Goal: Task Accomplishment & Management: Complete application form

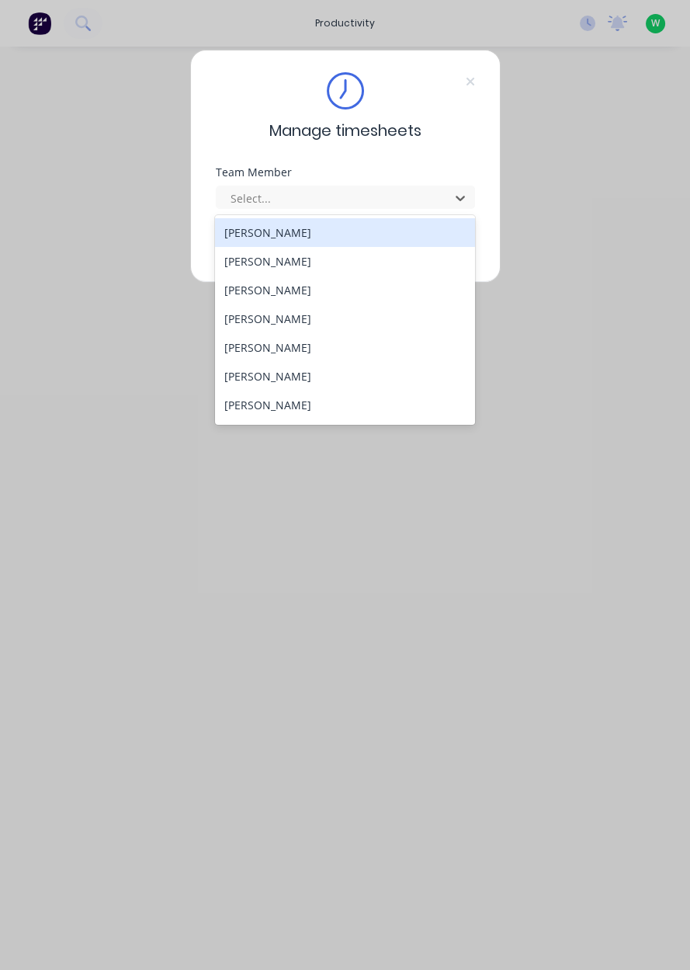
click at [290, 408] on div "[PERSON_NAME]" at bounding box center [345, 405] width 260 height 29
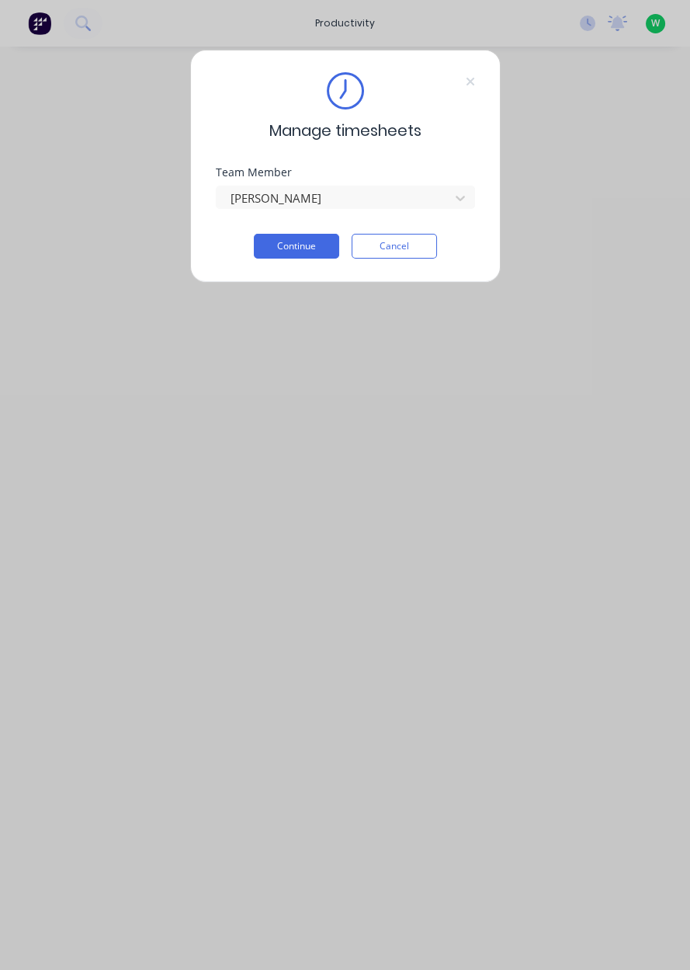
click at [310, 244] on button "Continue" at bounding box center [296, 246] width 85 height 25
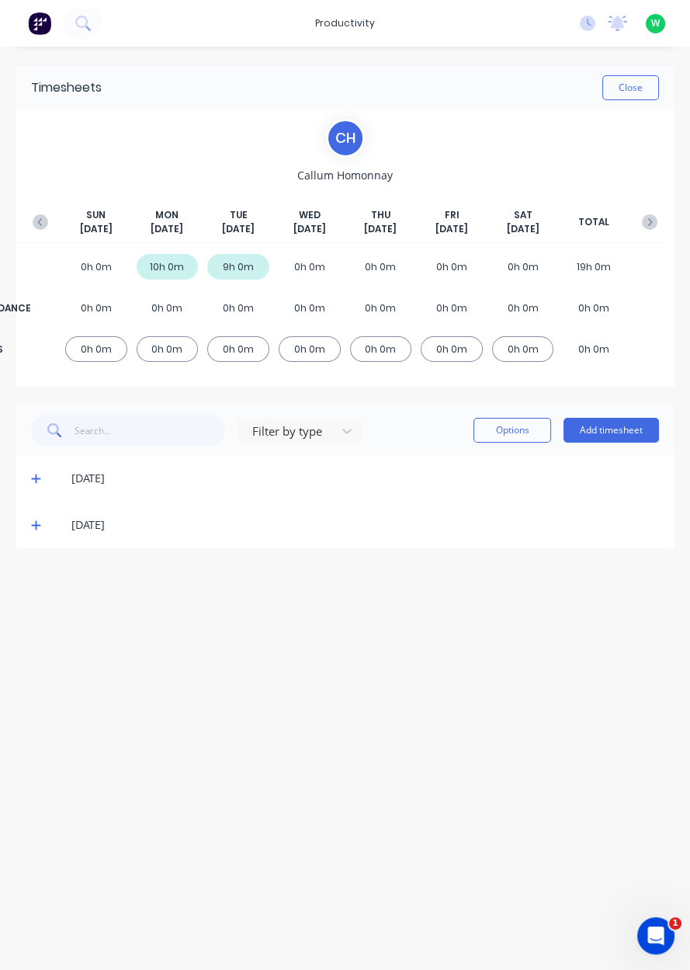
click at [610, 439] on button "Add timesheet" at bounding box center [611, 430] width 95 height 25
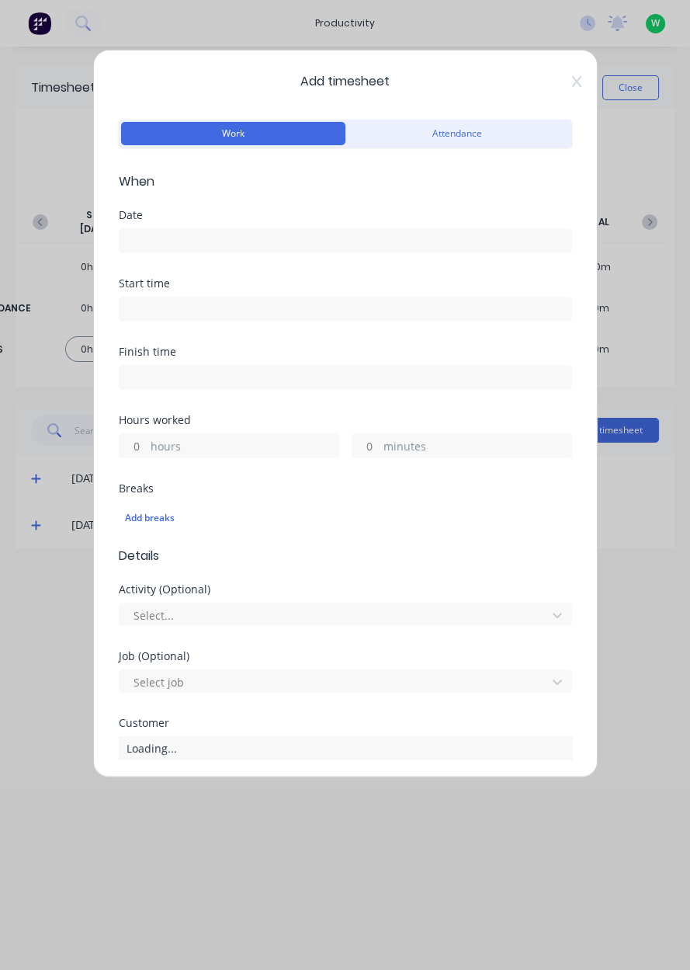
click at [405, 231] on input at bounding box center [346, 240] width 452 height 23
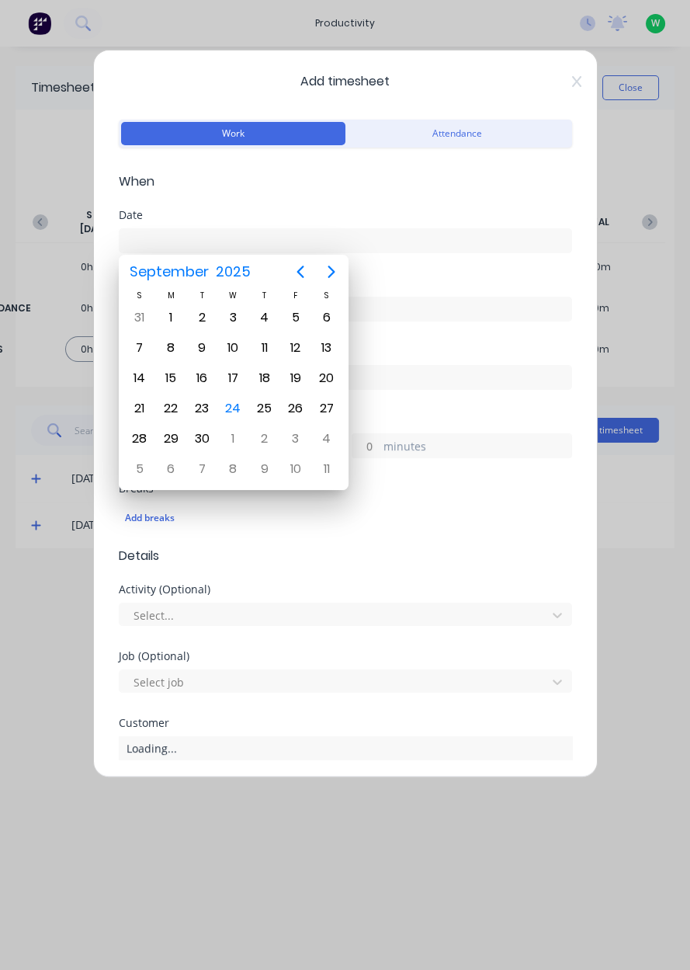
click at [239, 405] on div "24" at bounding box center [232, 408] width 23 height 23
type input "[DATE]"
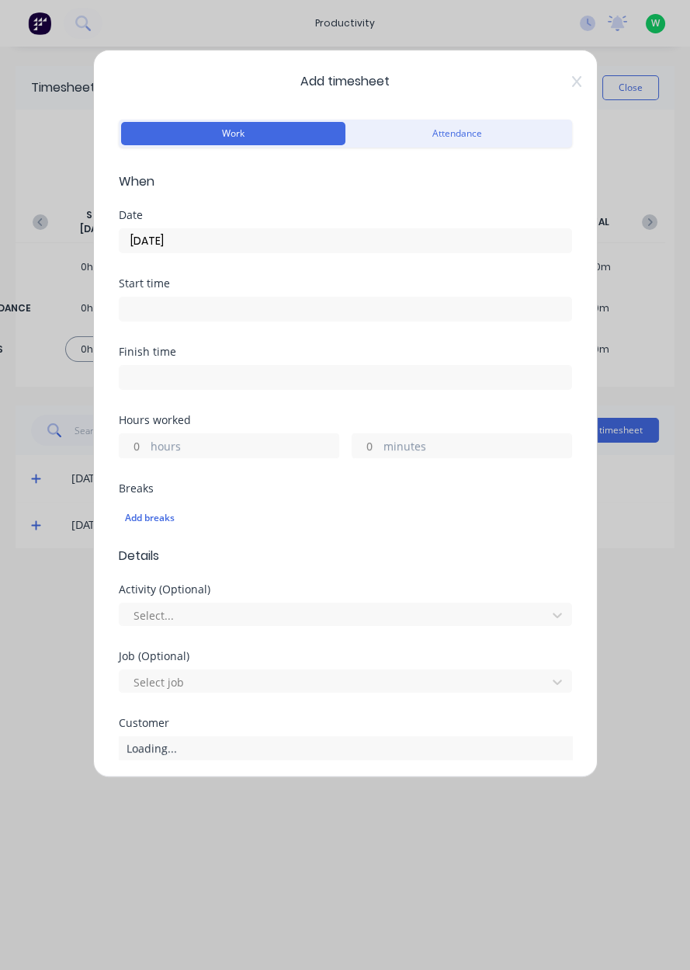
click at [233, 450] on label "hours" at bounding box center [245, 447] width 188 height 19
click at [147, 450] on input "hours" at bounding box center [133, 445] width 27 height 23
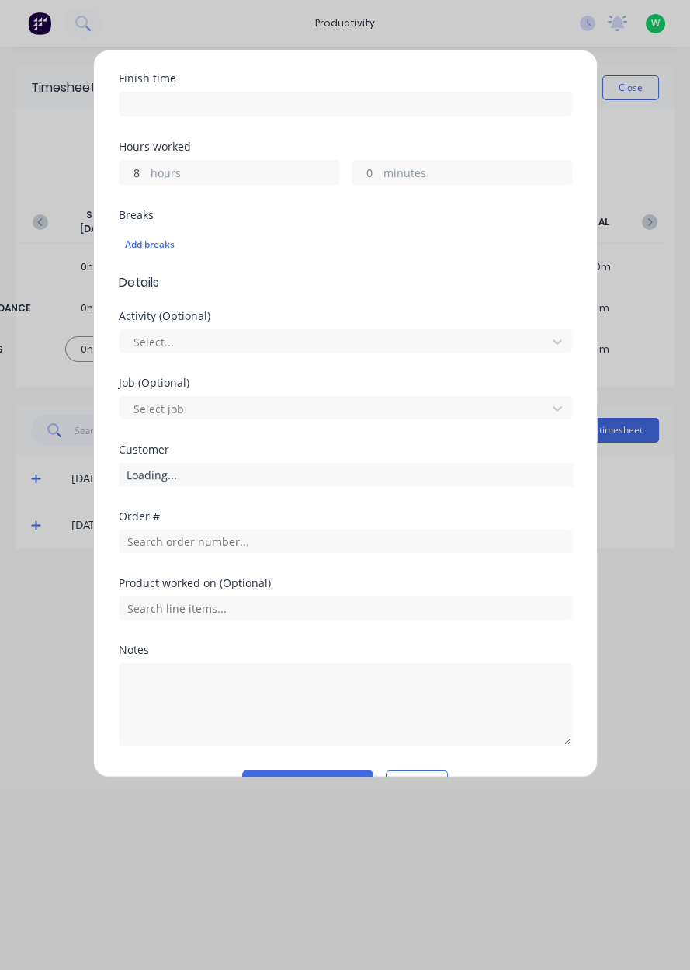
scroll to position [311, 0]
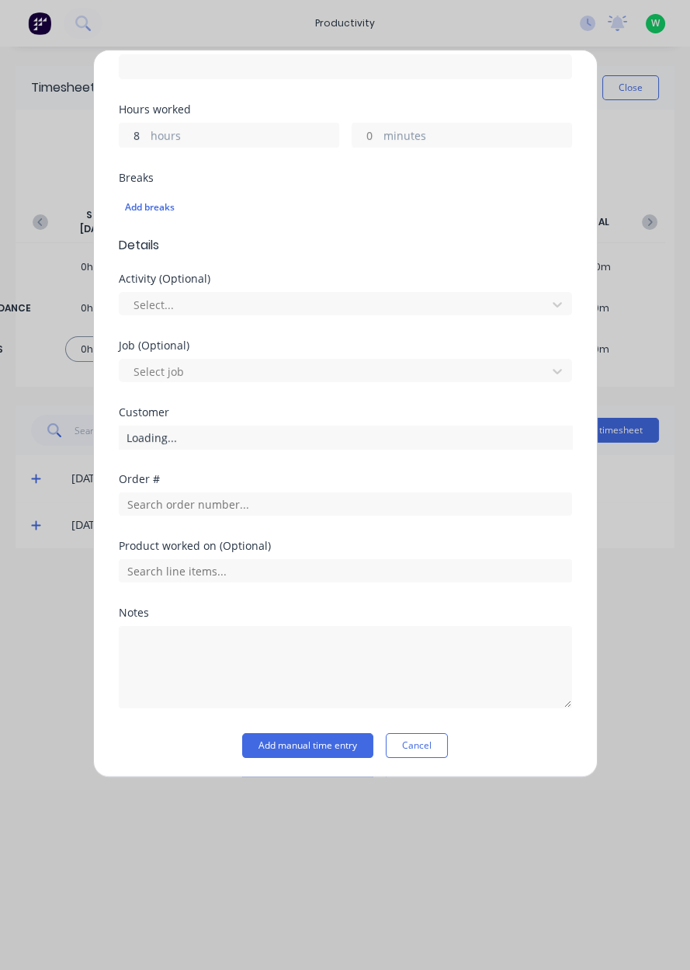
type input "8"
click at [250, 505] on input "text" at bounding box center [345, 503] width 453 height 23
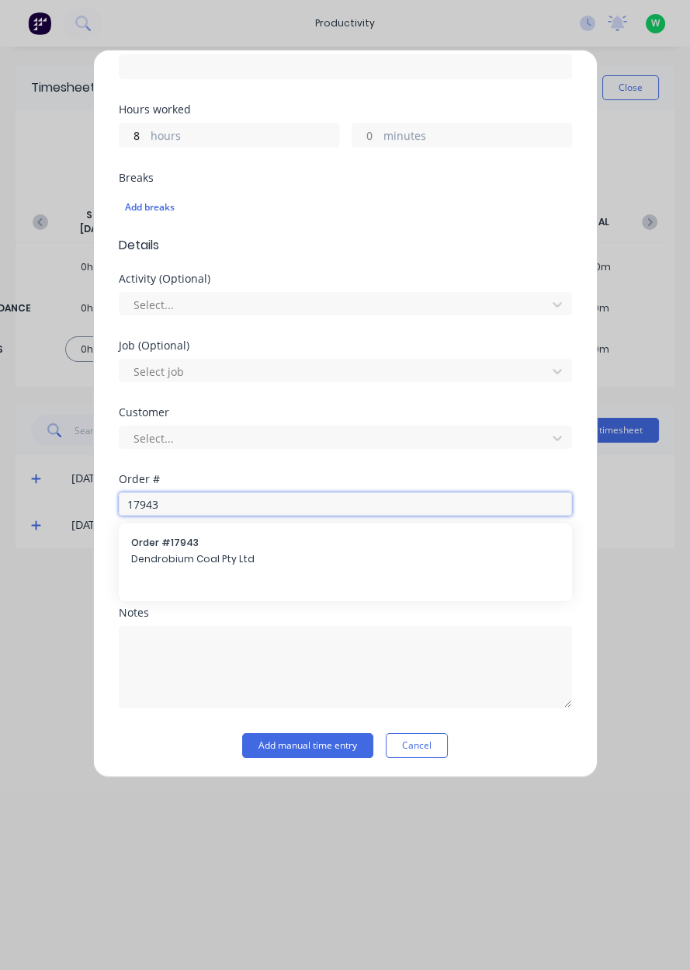
type input "17943"
click at [254, 565] on div "Order # 17943 Dendrobium Coal Pty Ltd" at bounding box center [345, 552] width 429 height 33
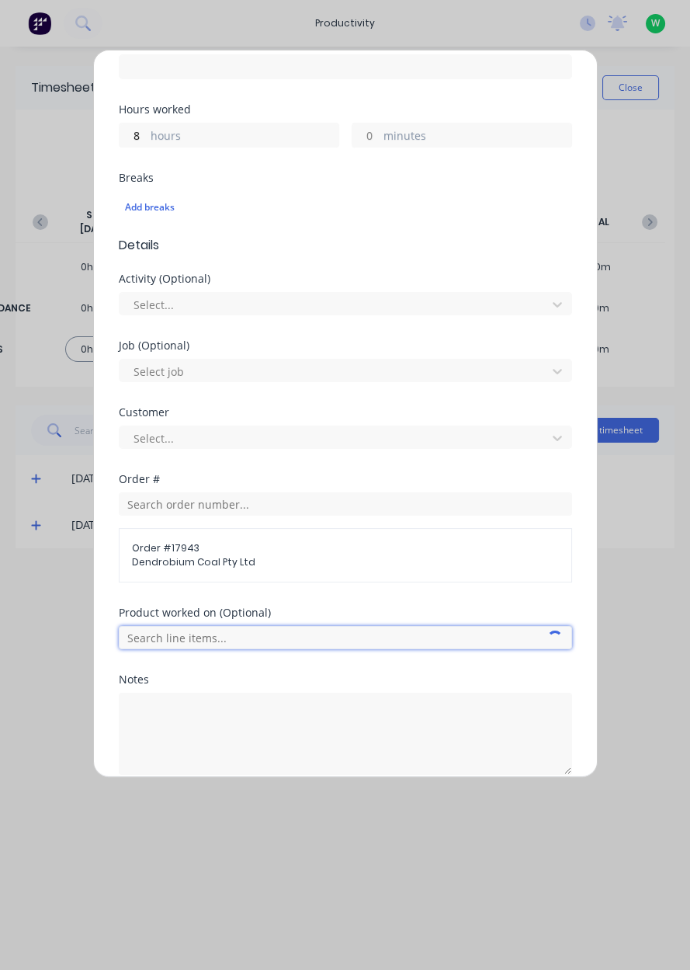
click at [238, 640] on input "text" at bounding box center [345, 637] width 453 height 23
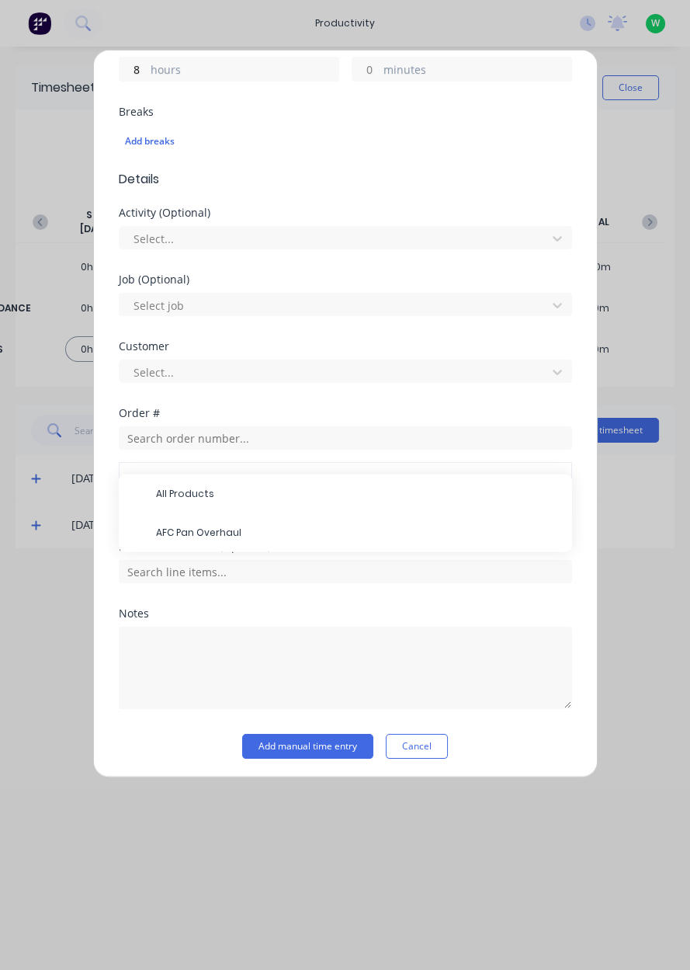
click at [213, 533] on span "AFC Pan Overhaul" at bounding box center [358, 533] width 404 height 14
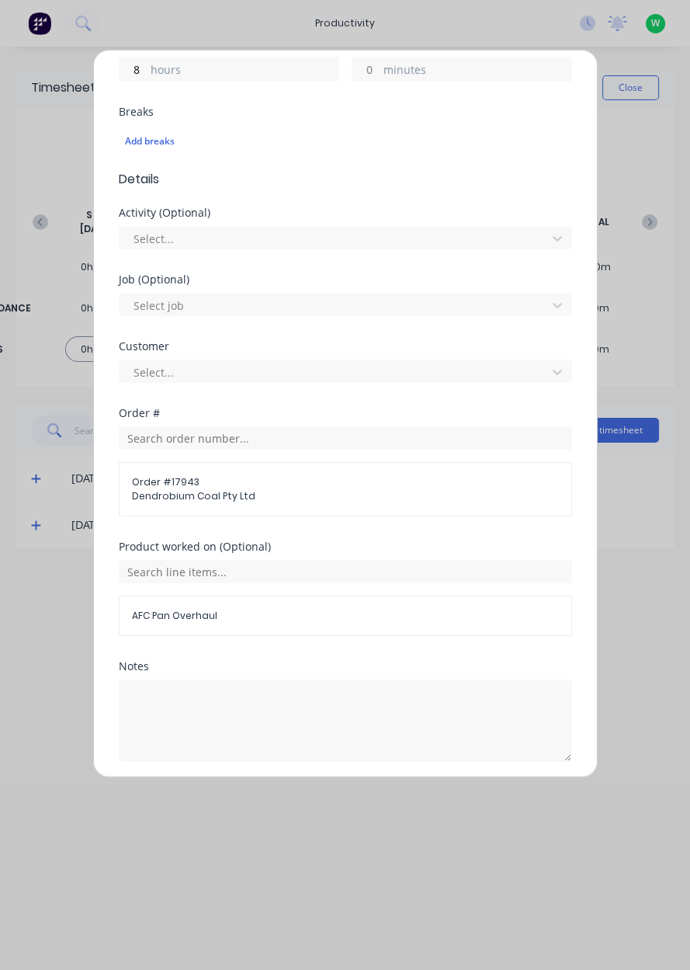
scroll to position [429, 0]
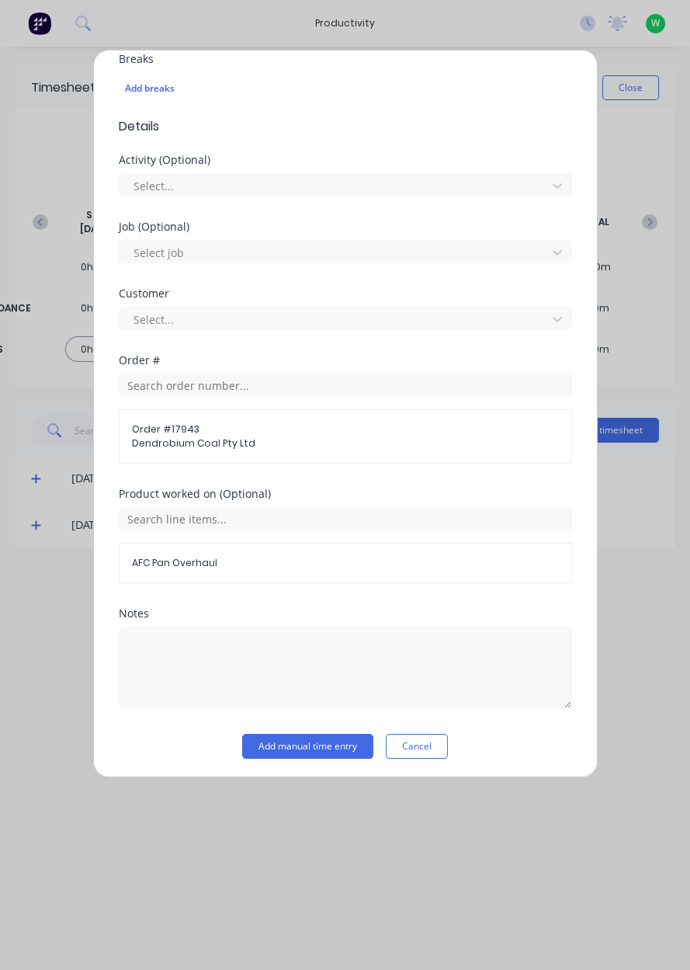
click at [299, 745] on button "Add manual time entry" at bounding box center [307, 746] width 131 height 25
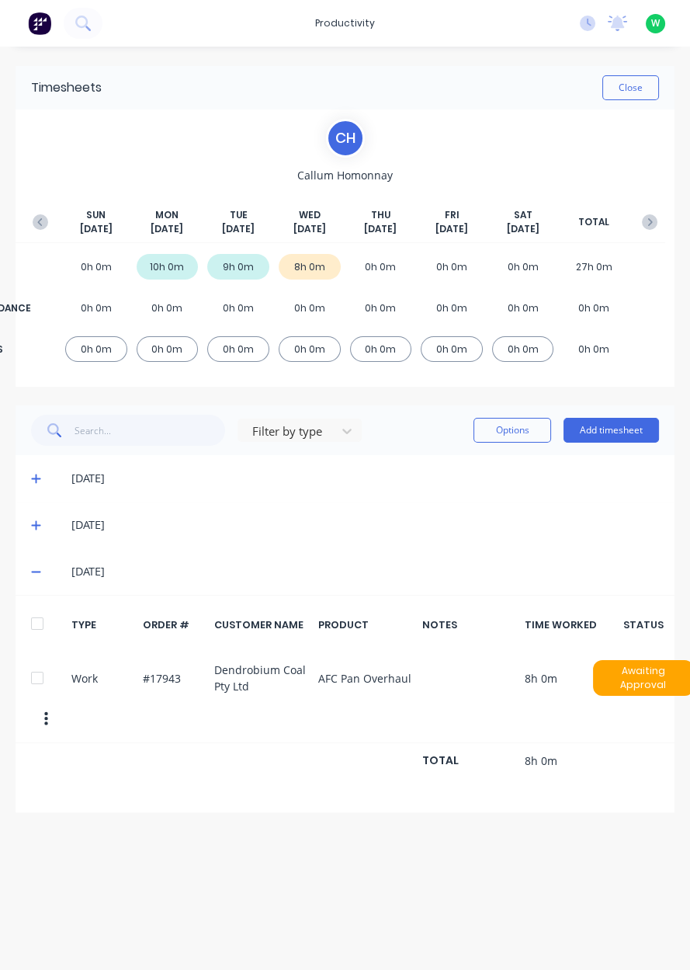
click at [641, 91] on button "Close" at bounding box center [630, 87] width 57 height 25
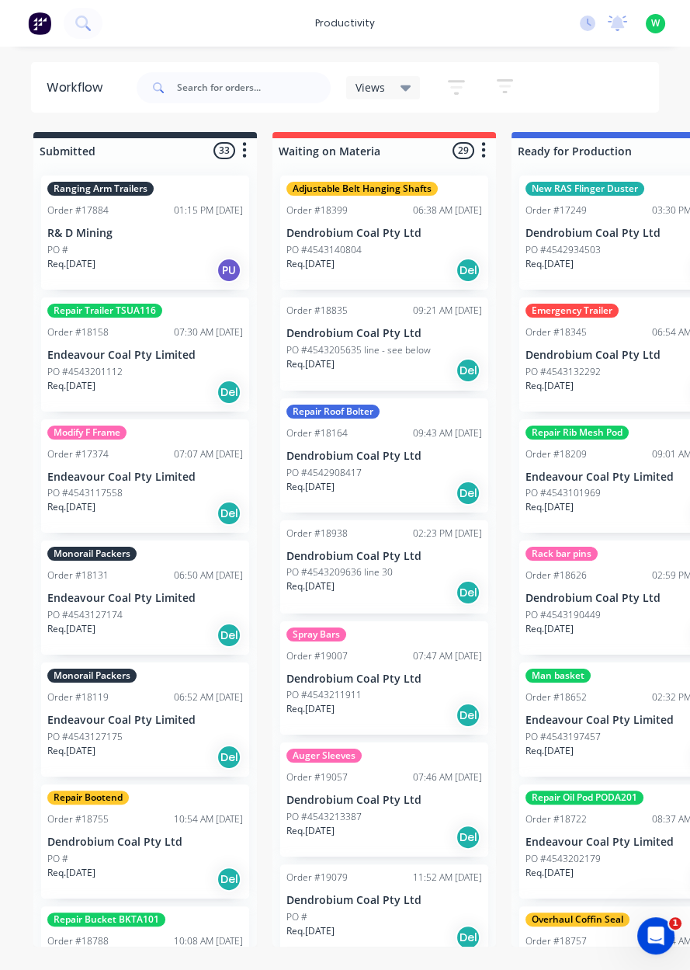
click at [353, 23] on div "productivity" at bounding box center [344, 23] width 75 height 23
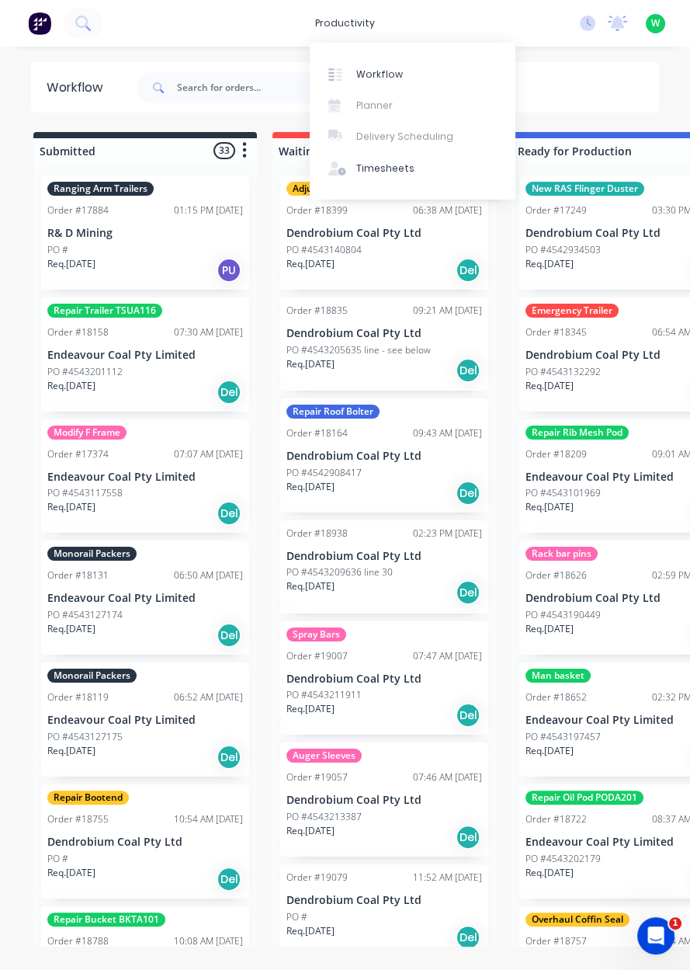
click at [401, 171] on div "Timesheets" at bounding box center [385, 168] width 58 height 14
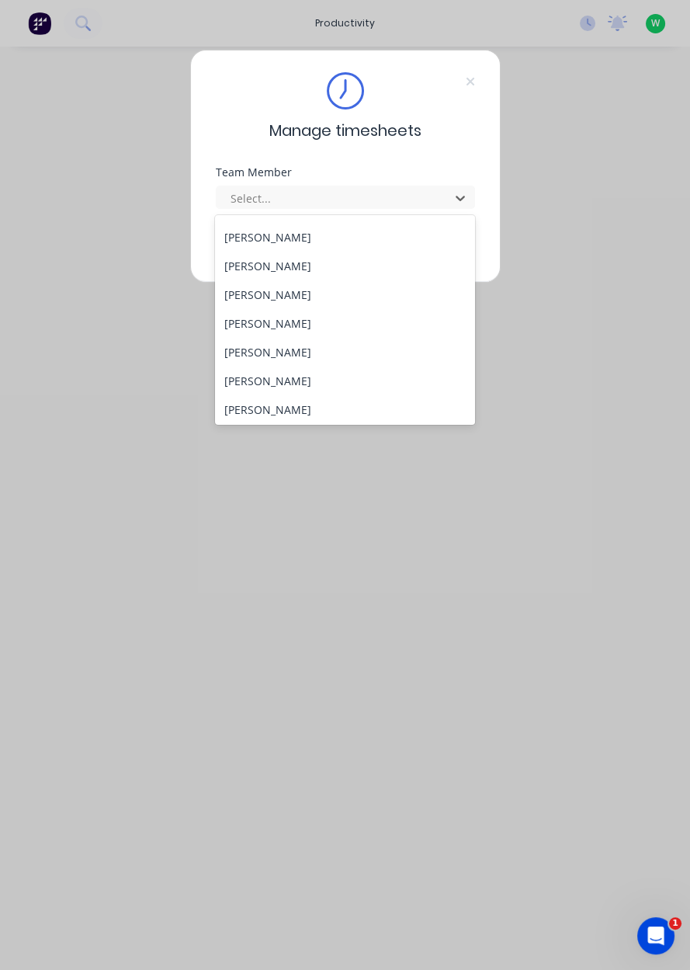
scroll to position [115, 0]
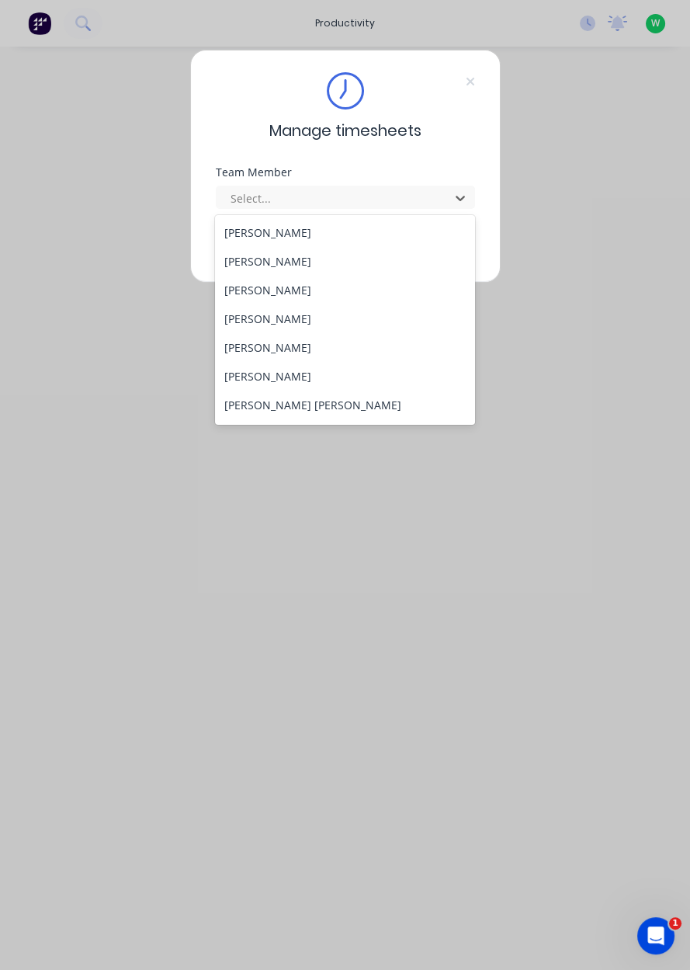
click at [301, 346] on div "[PERSON_NAME]" at bounding box center [345, 347] width 260 height 29
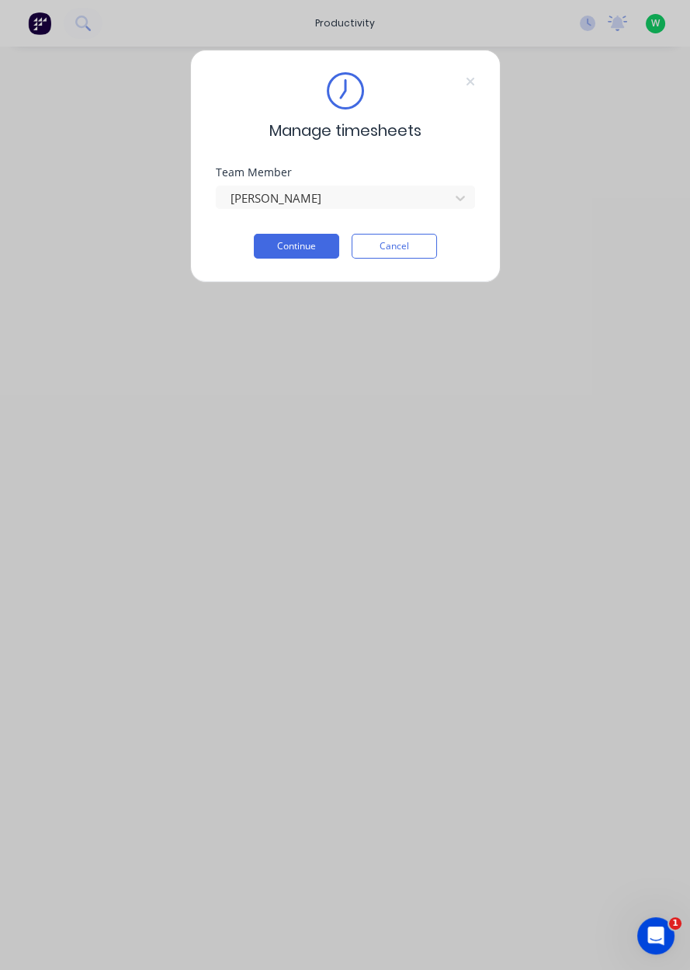
click at [310, 248] on button "Continue" at bounding box center [296, 246] width 85 height 25
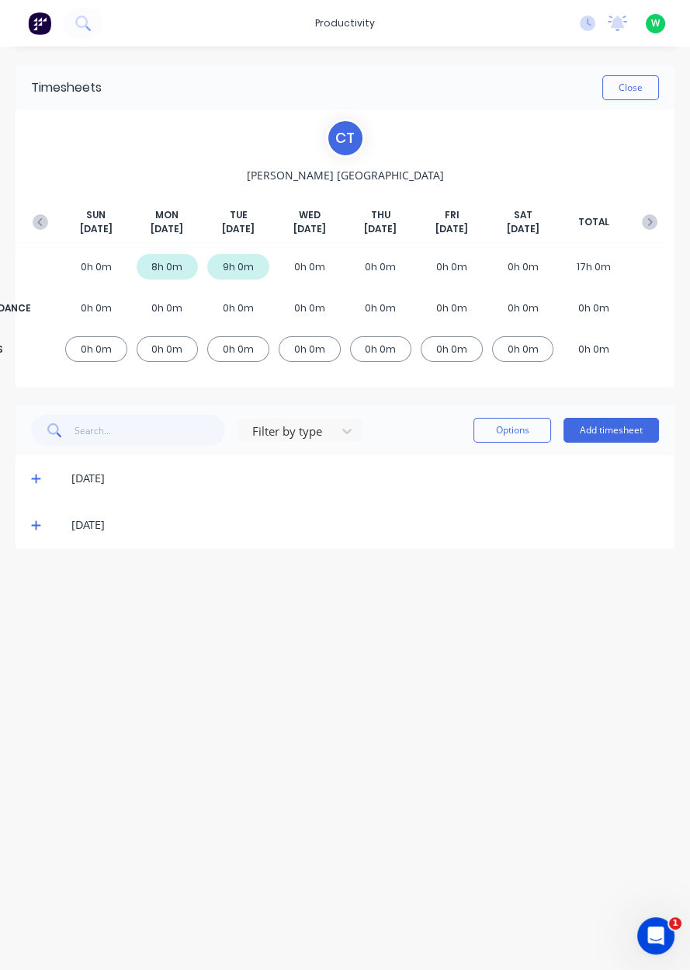
click at [625, 435] on button "Add timesheet" at bounding box center [611, 430] width 95 height 25
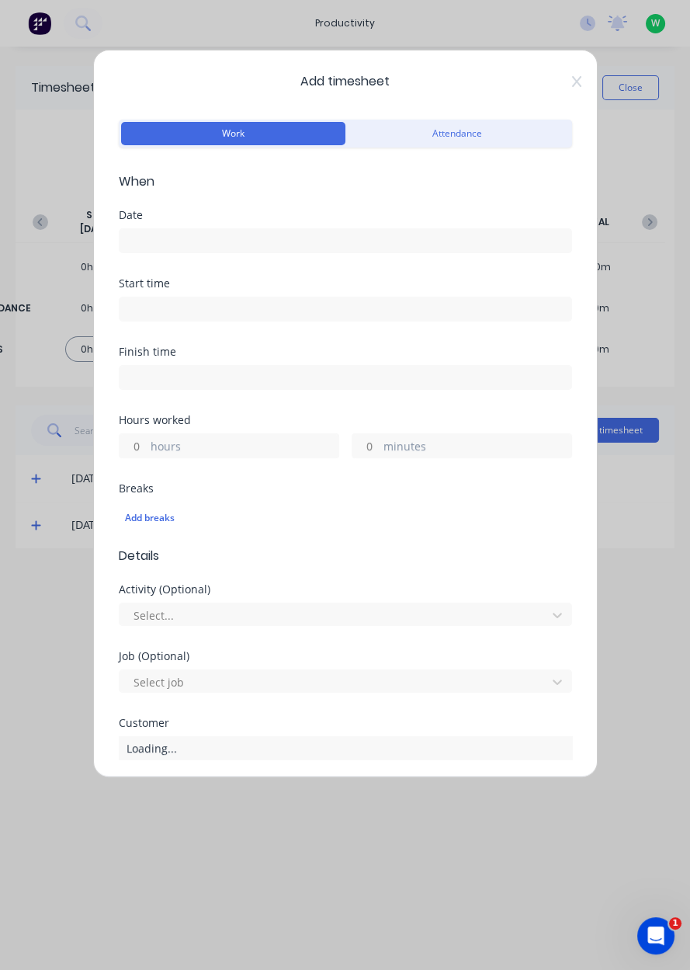
click at [172, 239] on input at bounding box center [346, 240] width 452 height 23
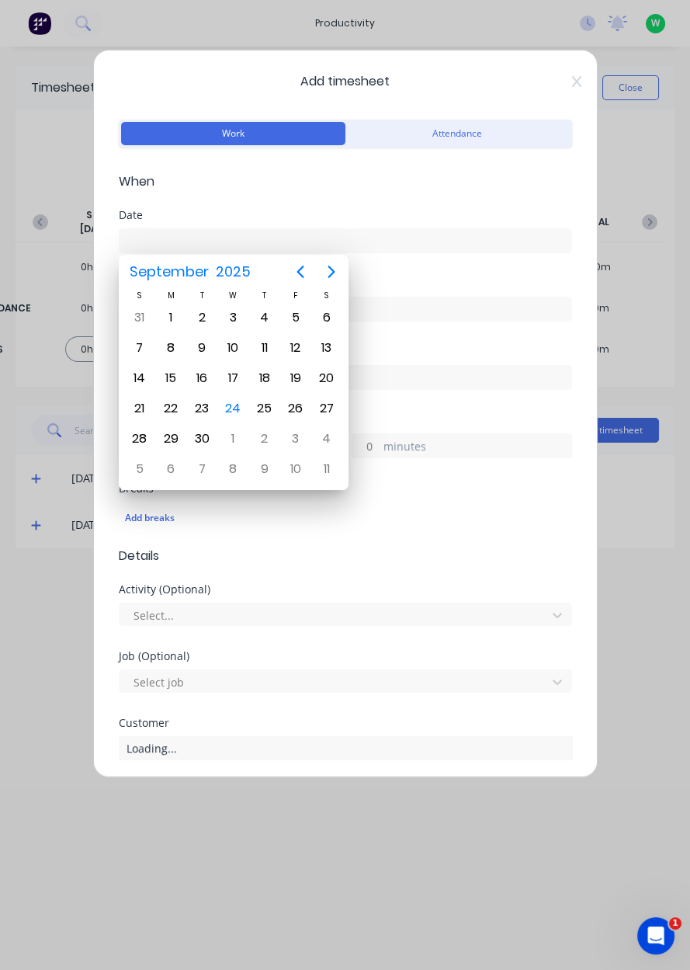
click at [238, 401] on div "24" at bounding box center [232, 408] width 23 height 23
type input "[DATE]"
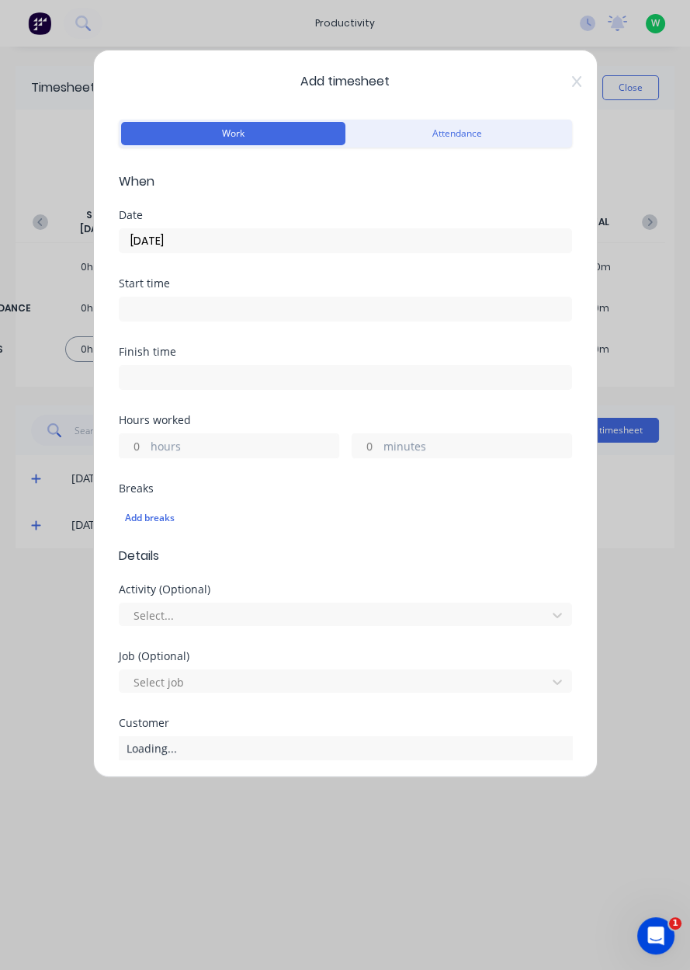
click at [136, 448] on input "hours" at bounding box center [133, 445] width 27 height 23
type input "6"
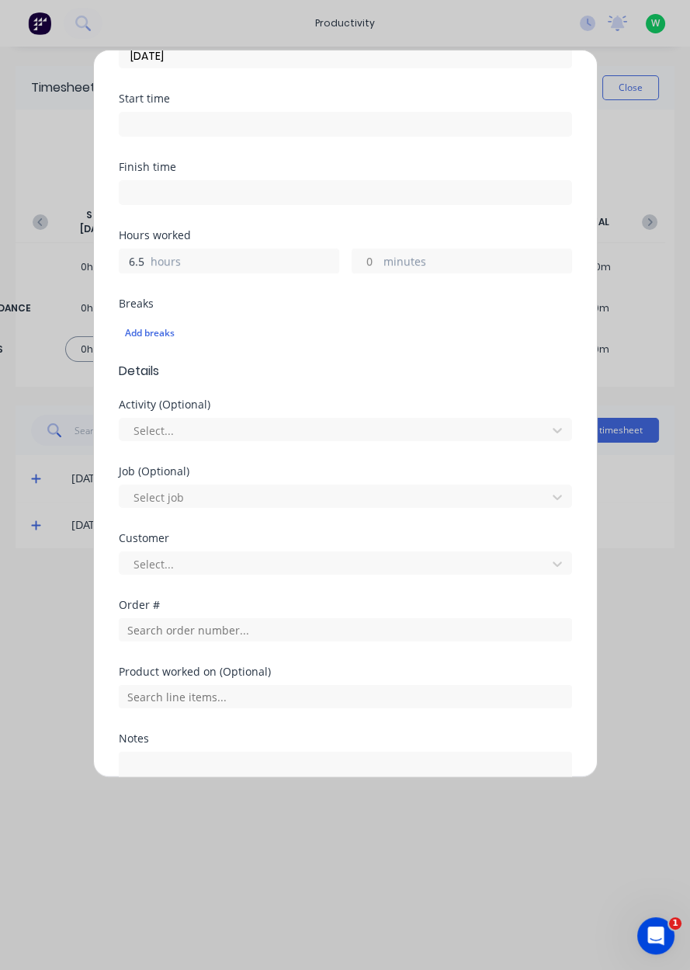
scroll to position [311, 0]
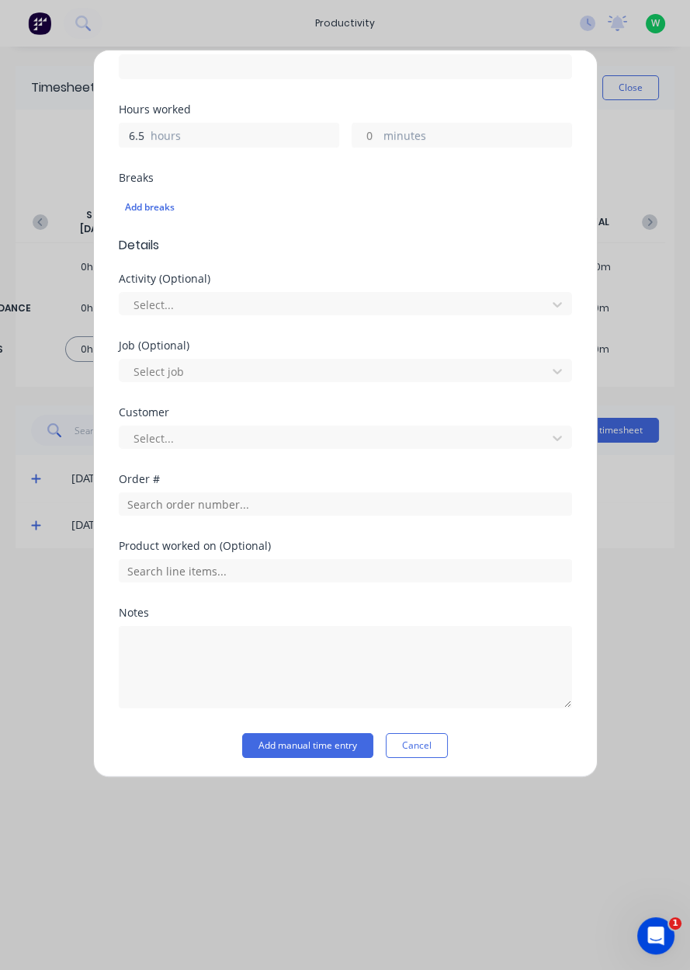
type input "6.5"
click at [181, 504] on input "text" at bounding box center [345, 503] width 453 height 23
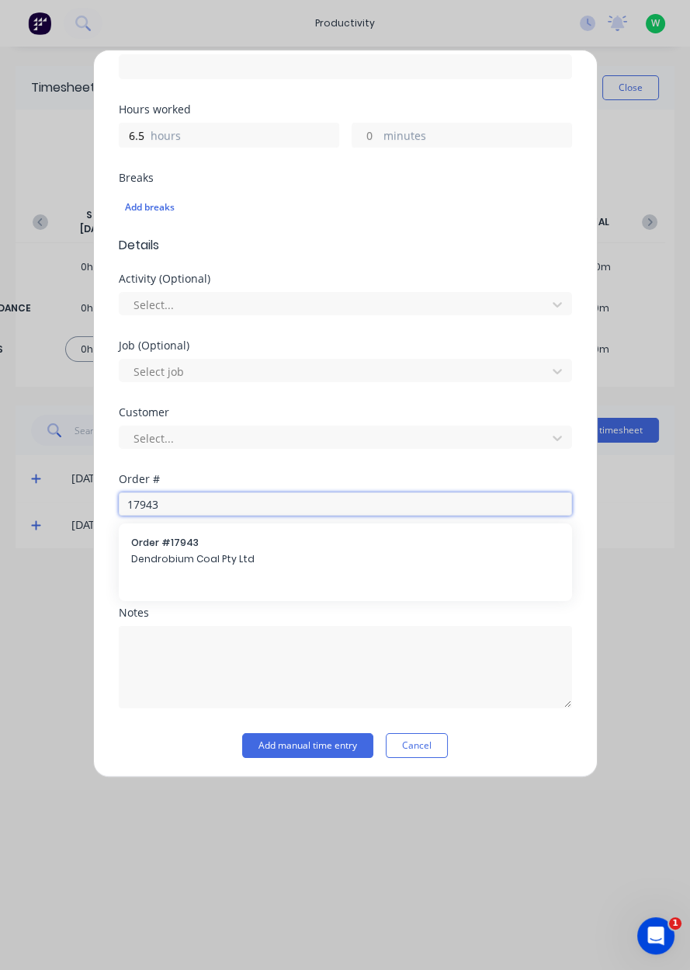
type input "17943"
click at [186, 558] on span "Dendrobium Coal Pty Ltd" at bounding box center [345, 559] width 429 height 14
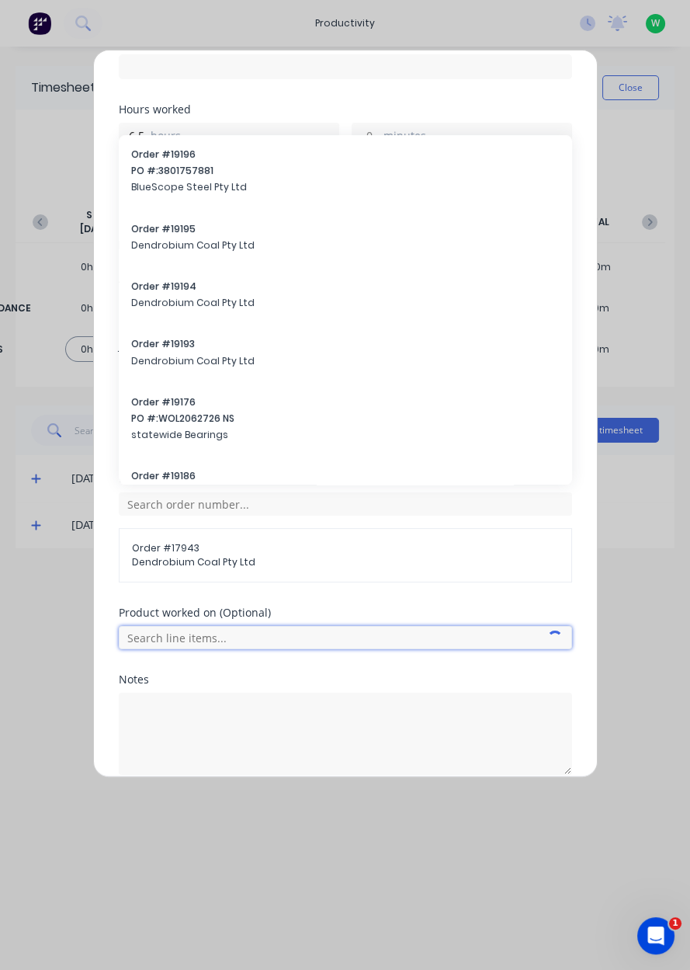
click at [262, 638] on input "text" at bounding box center [345, 637] width 453 height 23
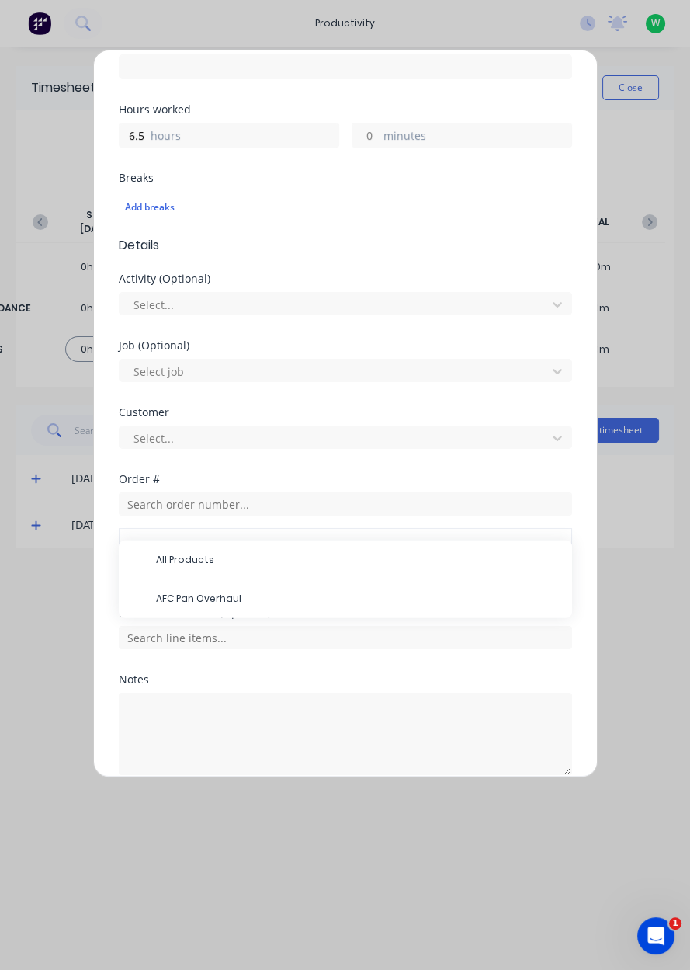
click at [225, 599] on span "AFC Pan Overhaul" at bounding box center [358, 599] width 404 height 14
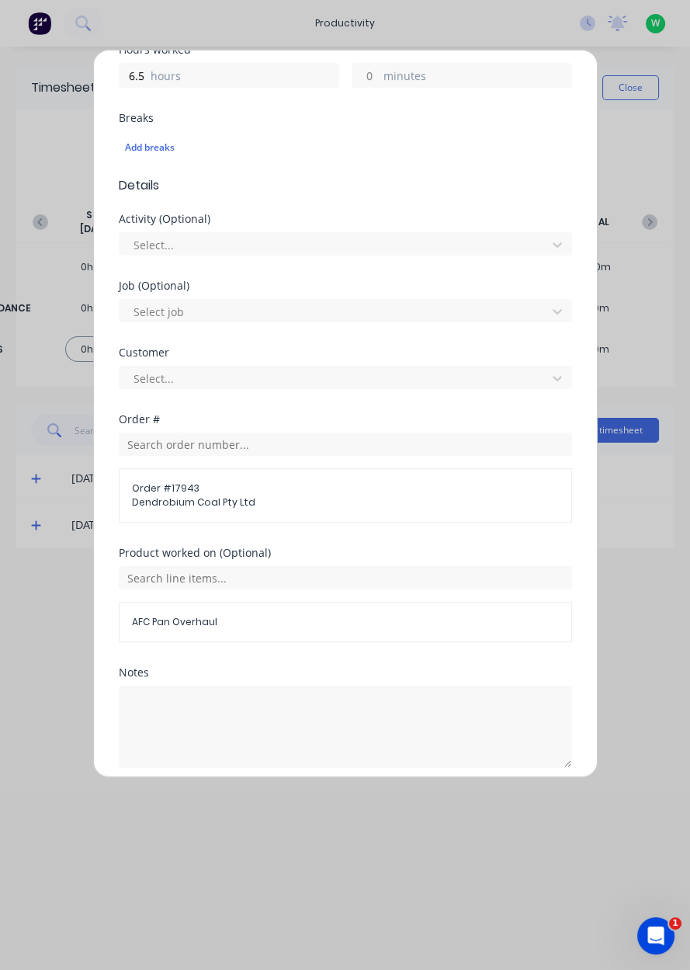
scroll to position [429, 0]
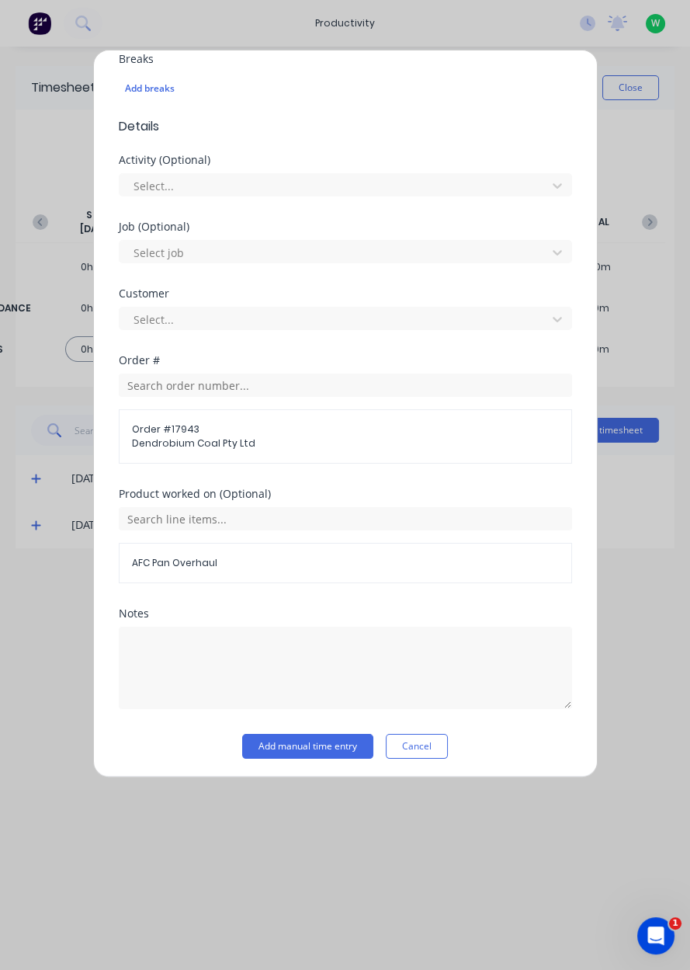
click at [313, 746] on button "Add manual time entry" at bounding box center [307, 746] width 131 height 25
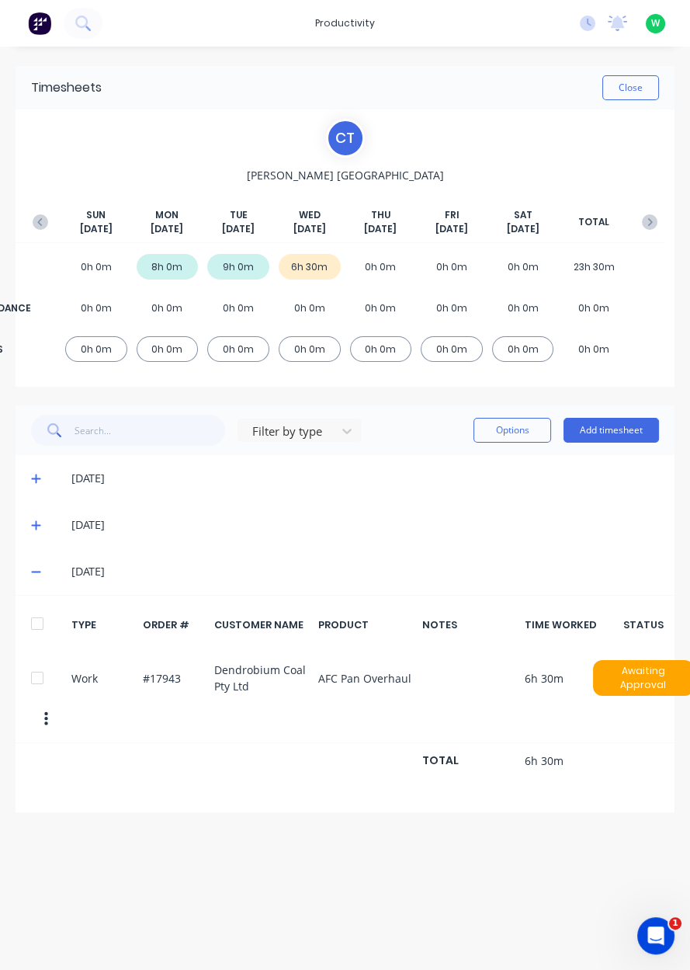
click at [624, 435] on button "Add timesheet" at bounding box center [611, 430] width 95 height 25
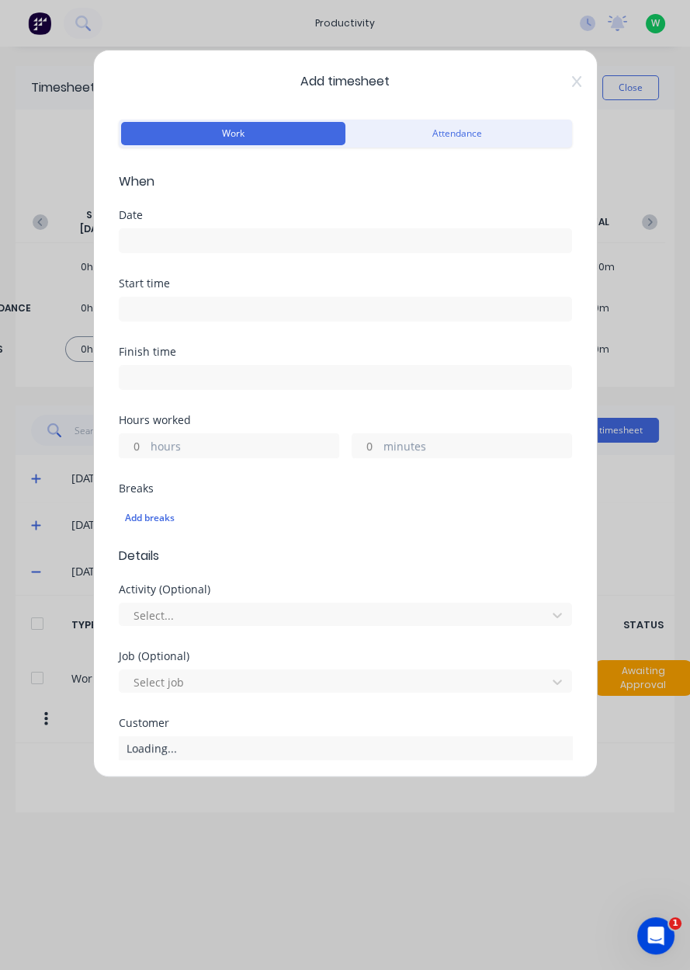
click at [197, 238] on input at bounding box center [346, 240] width 452 height 23
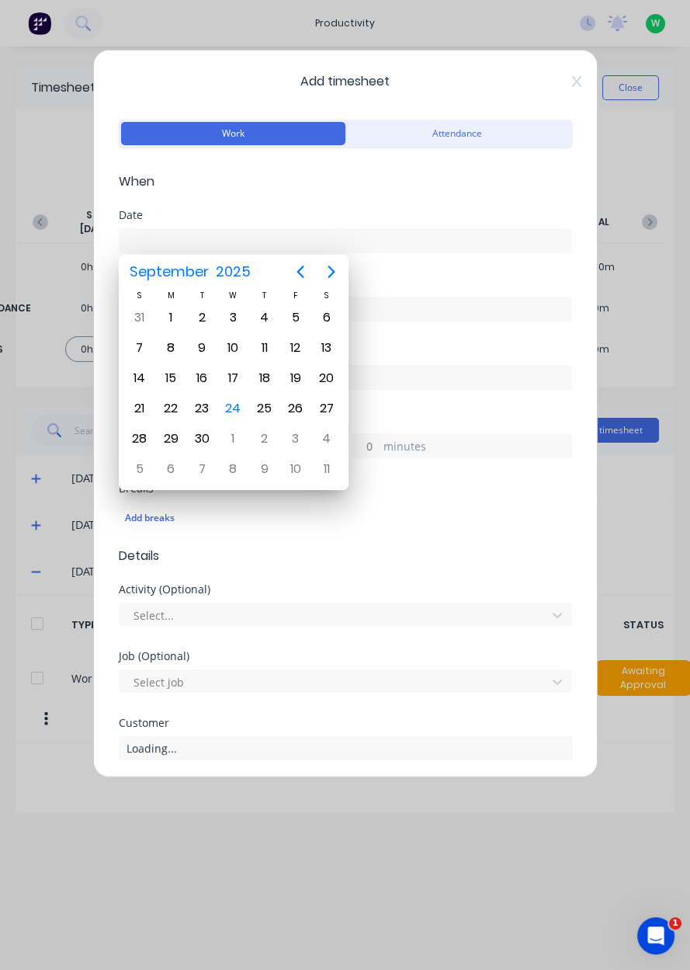
click at [239, 406] on div "24" at bounding box center [232, 408] width 23 height 23
type input "[DATE]"
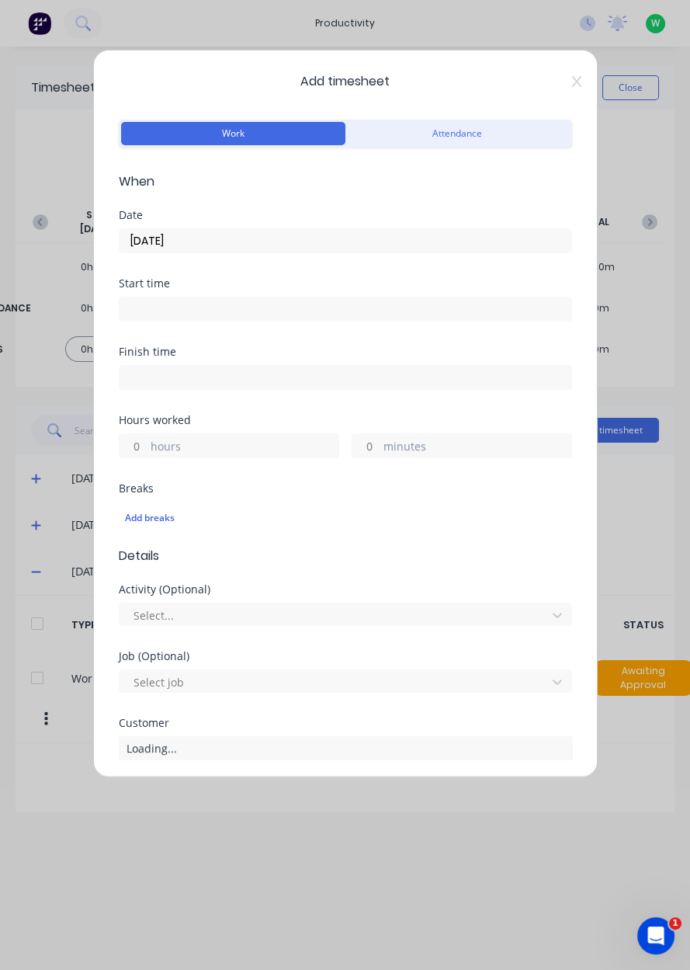
click at [135, 447] on input "hours" at bounding box center [133, 445] width 27 height 23
type input "1.5"
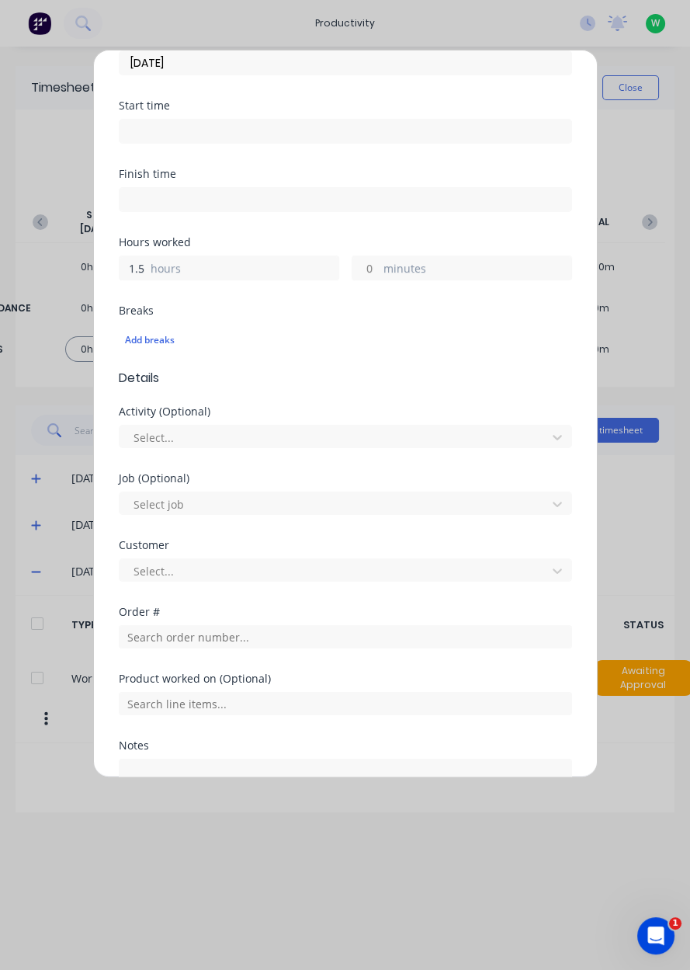
scroll to position [311, 0]
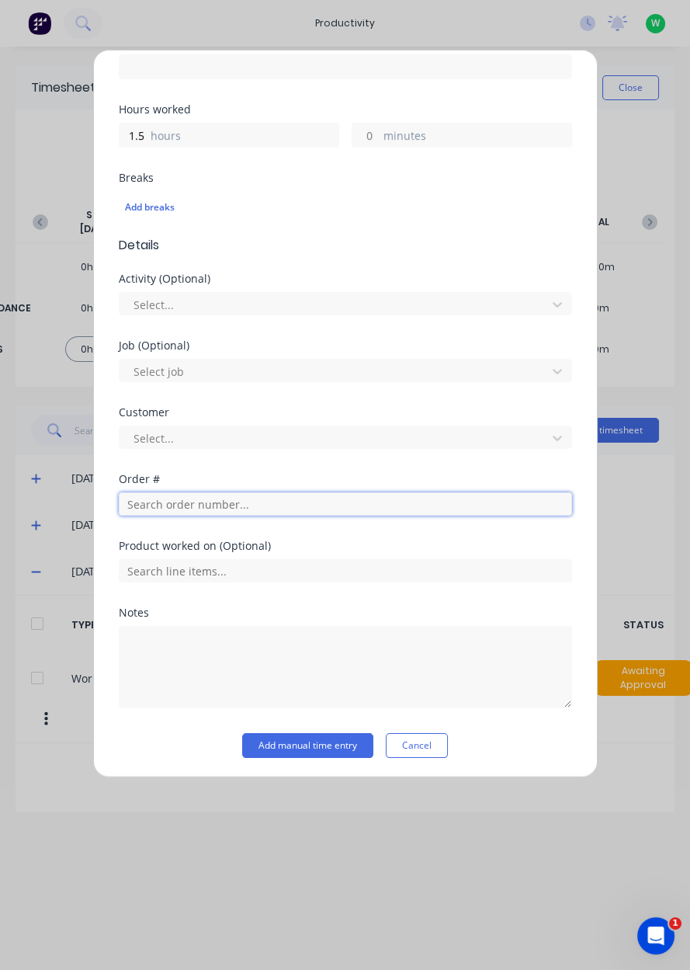
click at [157, 508] on input "text" at bounding box center [345, 503] width 453 height 23
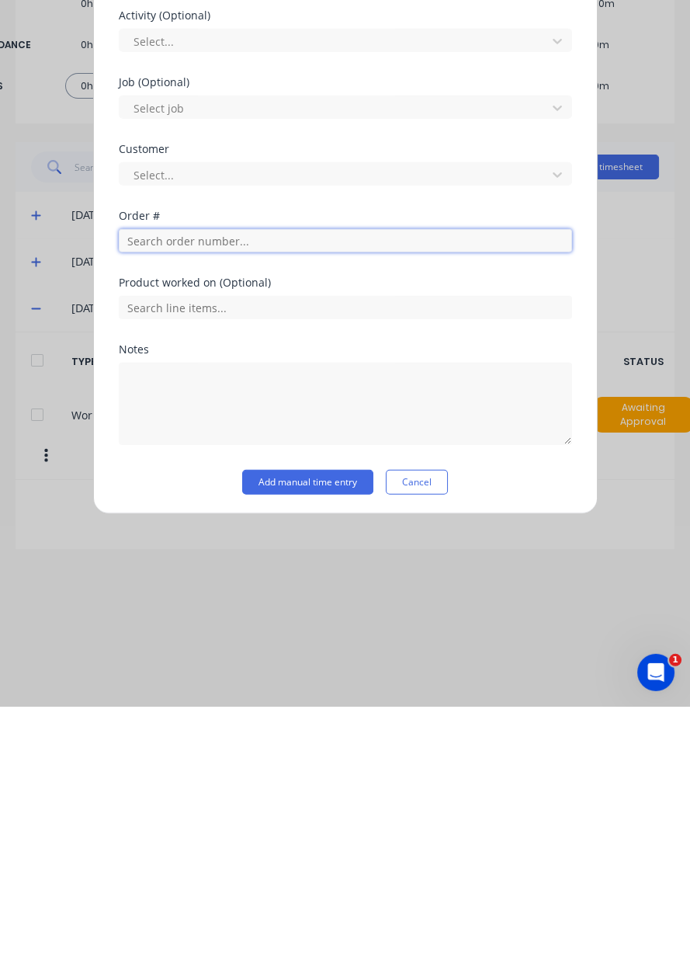
scroll to position [257, 0]
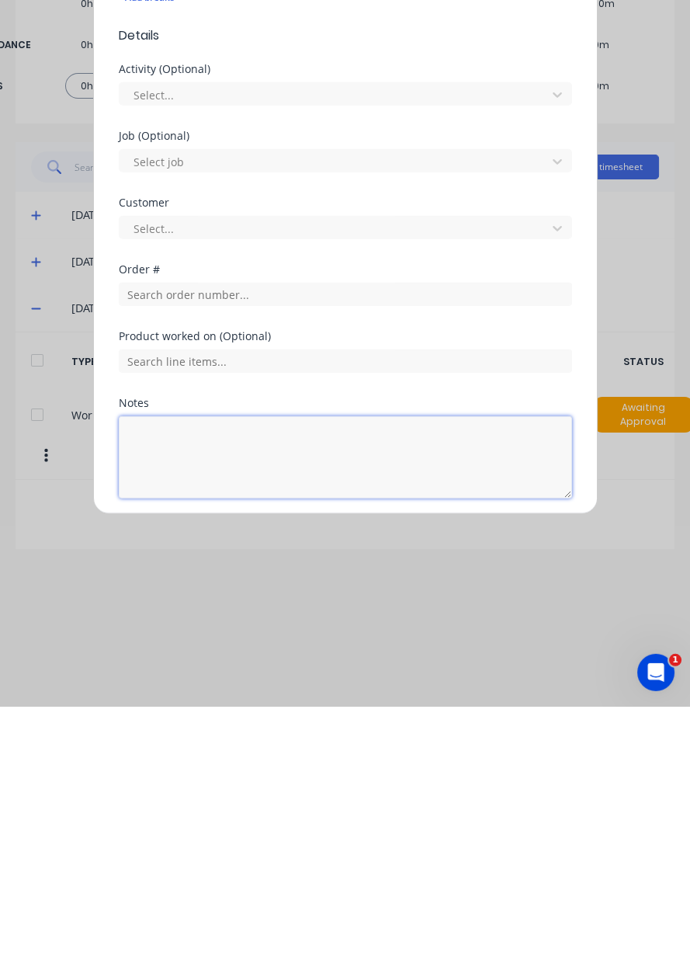
click at [194, 705] on textarea at bounding box center [345, 720] width 453 height 82
type textarea "Miner shield rush job"
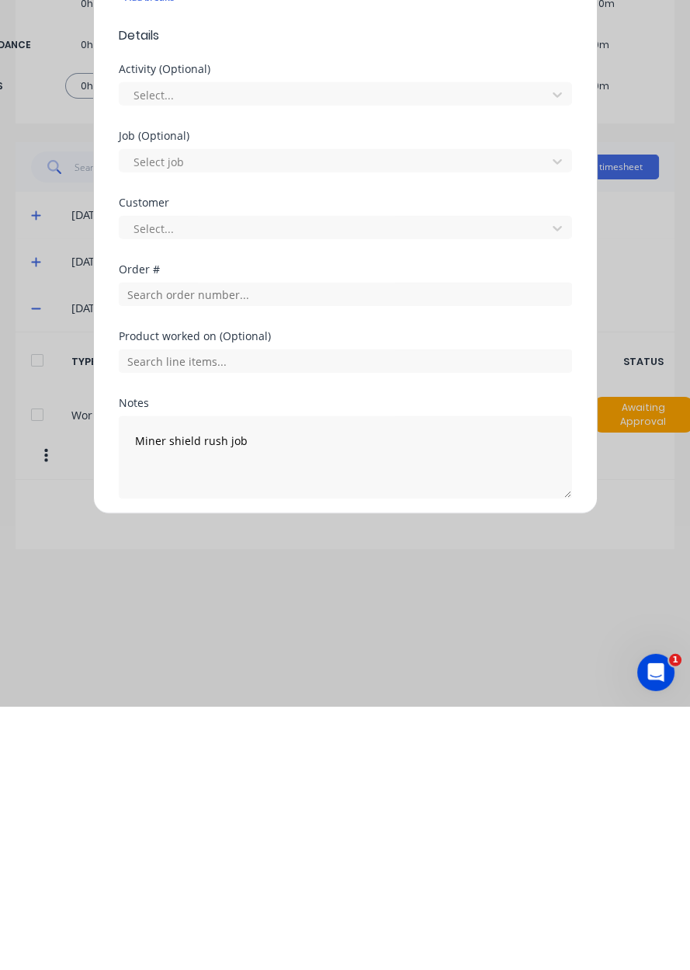
click at [312, 798] on button "Add manual time entry" at bounding box center [307, 798] width 131 height 25
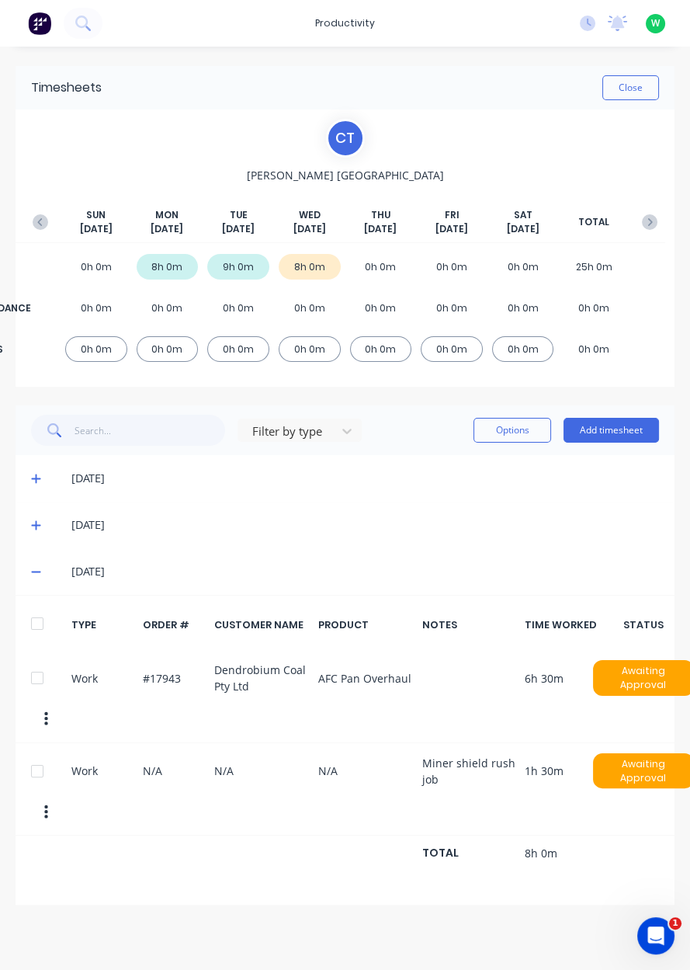
click at [630, 88] on button "Close" at bounding box center [630, 87] width 57 height 25
